Goal: Book appointment/travel/reservation

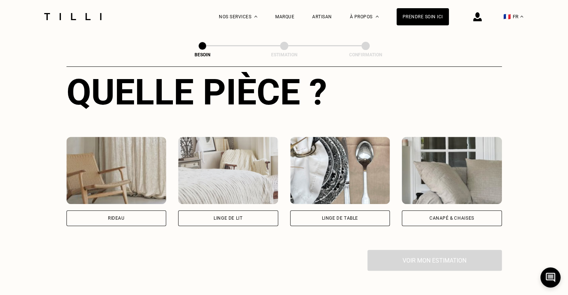
scroll to position [288, 0]
click at [122, 173] on img at bounding box center [116, 170] width 100 height 67
select select "FR"
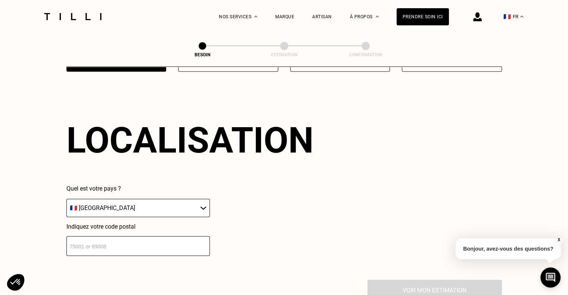
scroll to position [540, 0]
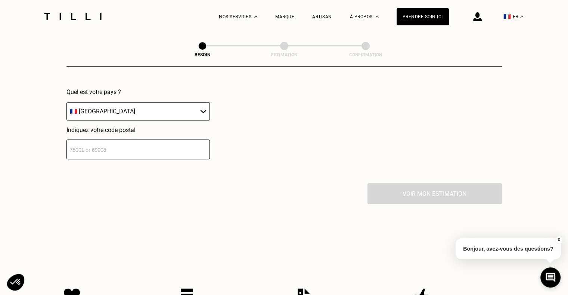
click at [125, 141] on input "number" at bounding box center [137, 150] width 143 height 20
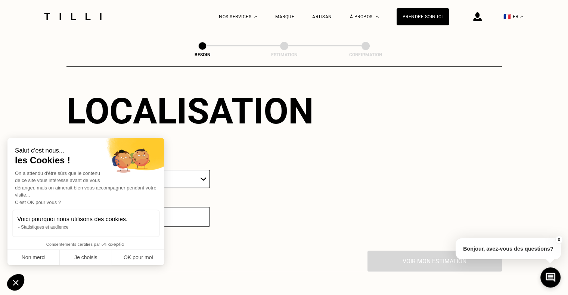
scroll to position [459, 0]
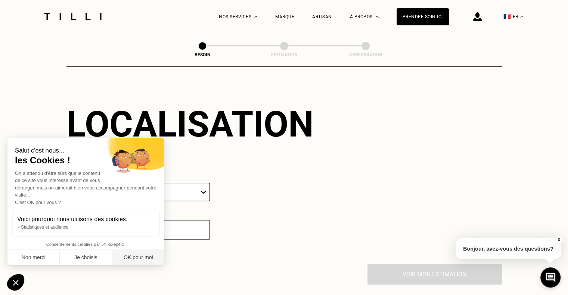
click at [142, 255] on button "OK pour moi" at bounding box center [138, 258] width 52 height 16
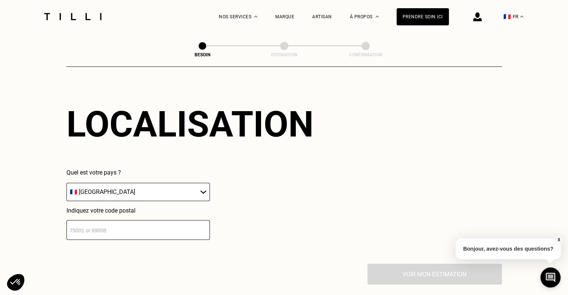
click at [163, 226] on input "number" at bounding box center [137, 230] width 143 height 20
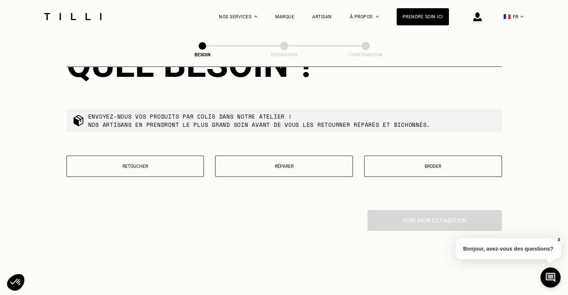
scroll to position [703, 0]
type input "74310"
click at [152, 164] on p "Retoucher" at bounding box center [136, 166] width 130 height 5
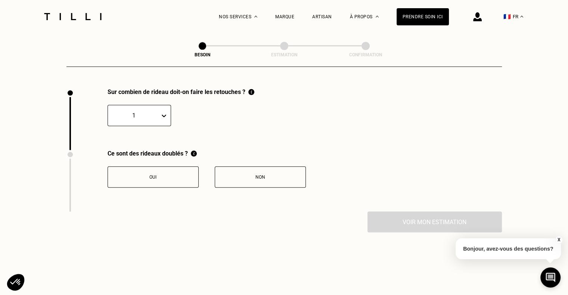
scroll to position [825, 0]
click at [167, 113] on div at bounding box center [165, 115] width 10 height 13
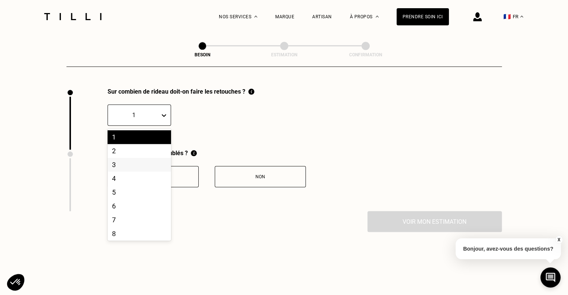
click at [137, 162] on div "3" at bounding box center [139, 165] width 63 height 14
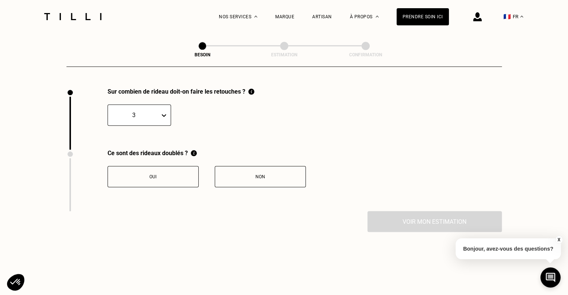
click at [258, 174] on div "Non" at bounding box center [260, 176] width 83 height 5
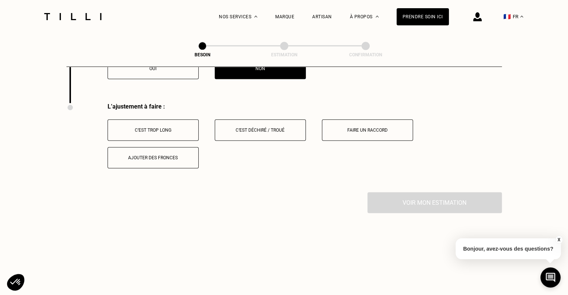
scroll to position [948, 0]
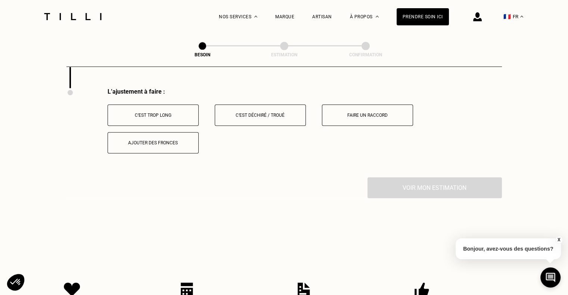
click at [162, 108] on button "C‘est trop long" at bounding box center [153, 115] width 91 height 21
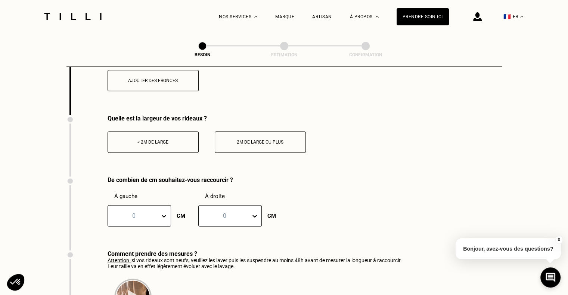
scroll to position [1011, 0]
click at [161, 139] on div "< 2m de large" at bounding box center [153, 141] width 83 height 5
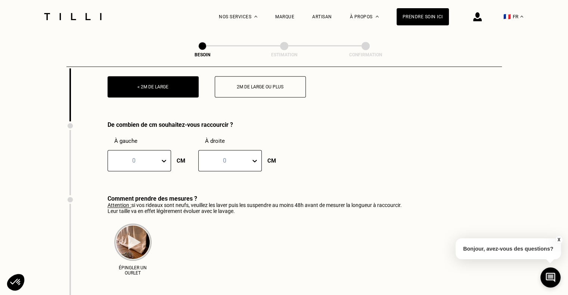
scroll to position [1061, 0]
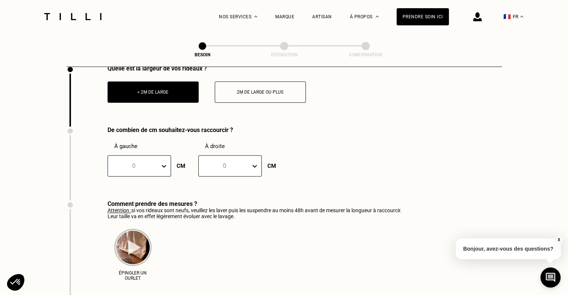
click at [165, 163] on icon at bounding box center [163, 165] width 7 height 7
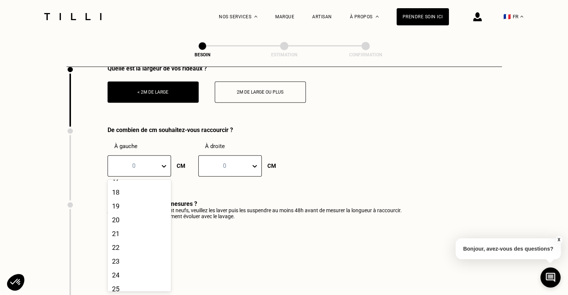
scroll to position [253, 0]
click at [139, 218] on div "20" at bounding box center [139, 212] width 63 height 14
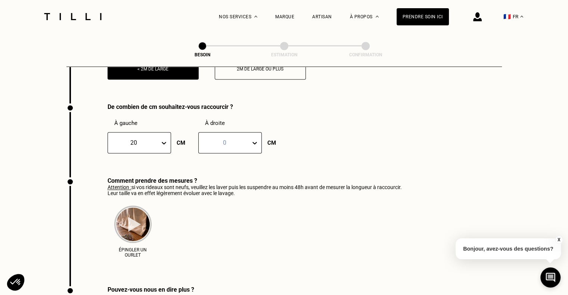
scroll to position [1077, 0]
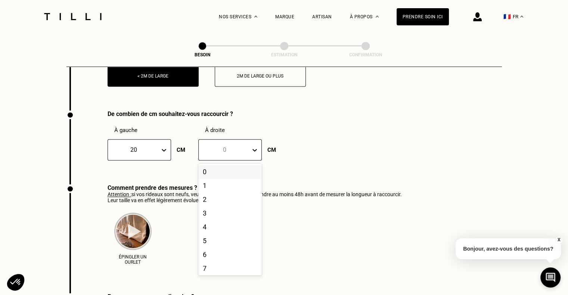
click at [257, 146] on icon at bounding box center [254, 149] width 7 height 7
click at [221, 193] on div "20" at bounding box center [229, 194] width 63 height 14
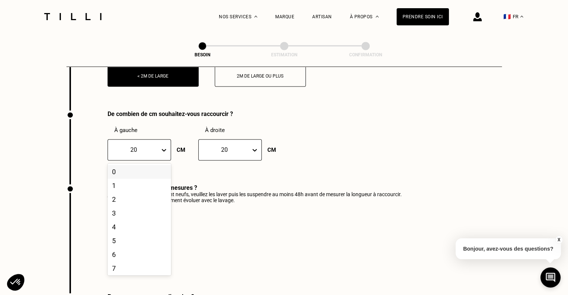
click at [167, 147] on icon at bounding box center [163, 149] width 7 height 7
click at [136, 260] on div "30" at bounding box center [139, 263] width 63 height 14
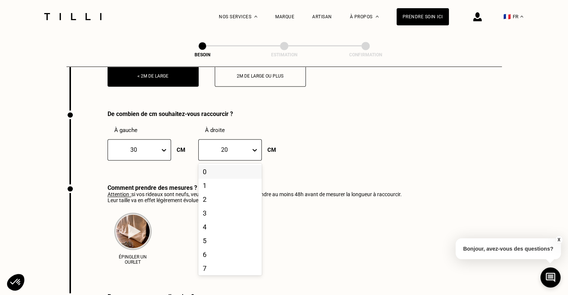
click at [255, 149] on icon at bounding box center [254, 150] width 4 height 3
click at [227, 250] on div "30" at bounding box center [229, 252] width 63 height 14
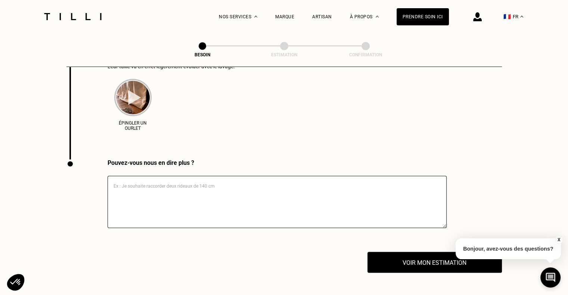
scroll to position [1231, 0]
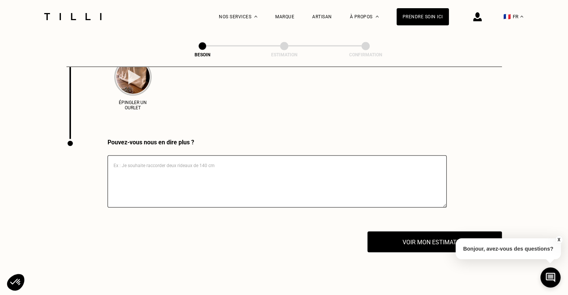
click at [227, 161] on textarea at bounding box center [277, 181] width 339 height 52
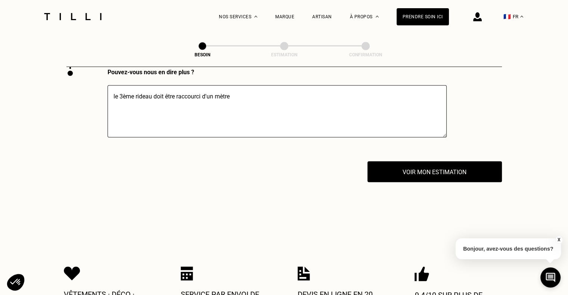
scroll to position [1302, 0]
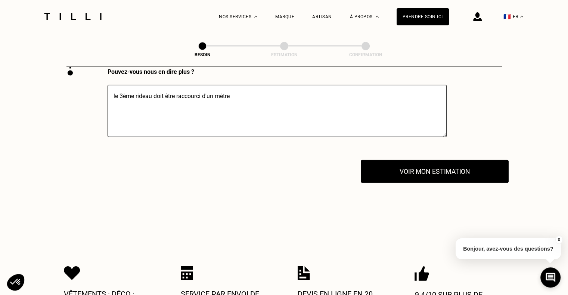
type textarea "le 3ème rideau doit être raccourci d'un mètre"
click at [444, 171] on button "Voir mon estimation" at bounding box center [435, 171] width 148 height 23
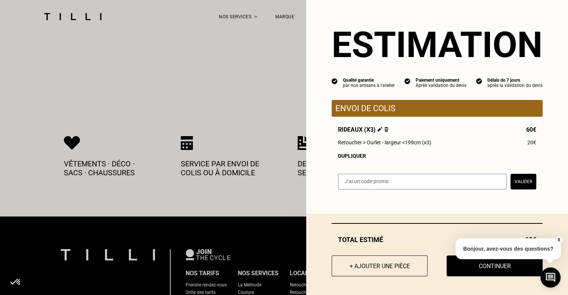
scroll to position [1434, 0]
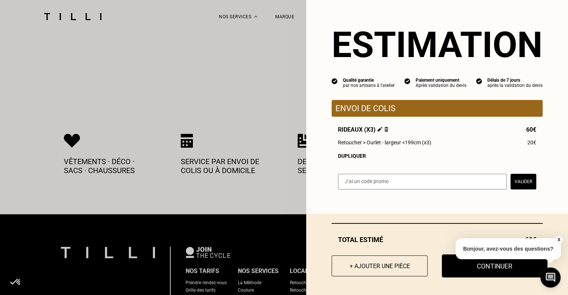
click at [497, 270] on button "Continuer" at bounding box center [495, 266] width 106 height 23
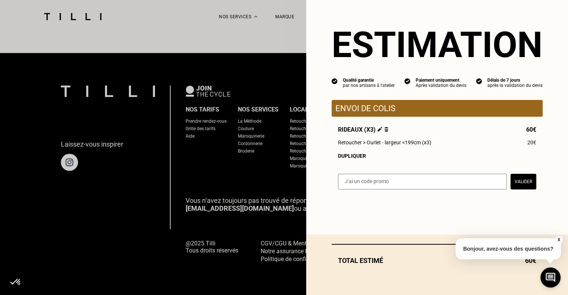
scroll to position [461, 0]
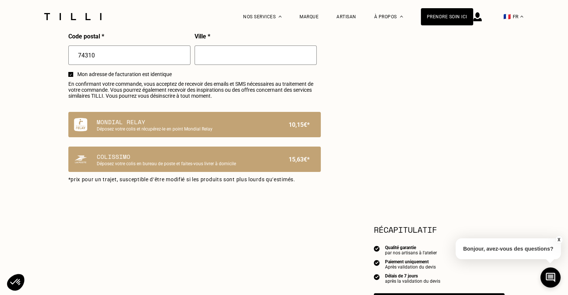
select select "FR"
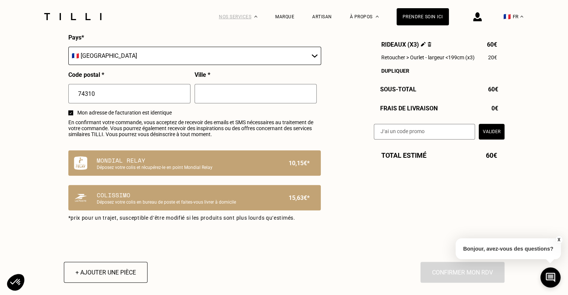
scroll to position [410, 0]
